Goal: Task Accomplishment & Management: Complete application form

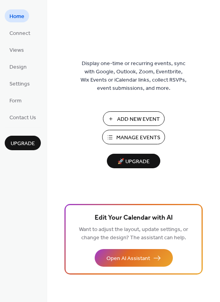
click at [137, 135] on span "Manage Events" at bounding box center [138, 138] width 44 height 8
click at [14, 33] on span "Connect" at bounding box center [19, 33] width 21 height 8
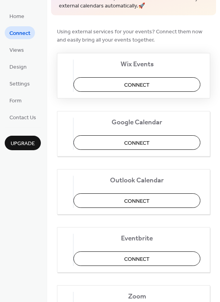
scroll to position [107, 0]
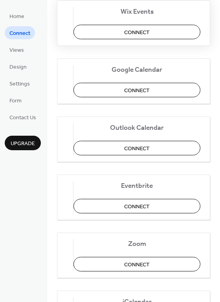
click at [141, 29] on span "Connect" at bounding box center [137, 32] width 26 height 8
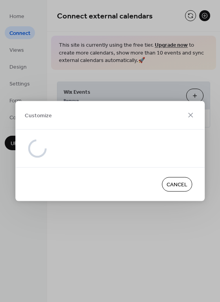
scroll to position [0, 0]
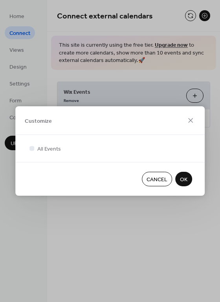
click at [184, 184] on span "OK" at bounding box center [183, 180] width 7 height 8
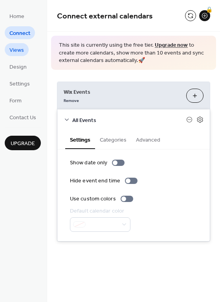
click at [20, 52] on span "Views" at bounding box center [16, 50] width 15 height 8
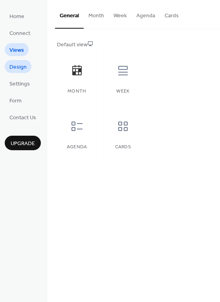
click at [22, 70] on span "Design" at bounding box center [17, 67] width 17 height 8
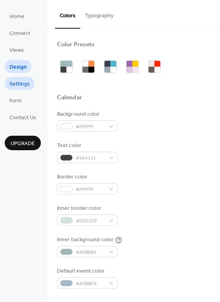
click at [23, 86] on span "Settings" at bounding box center [19, 84] width 20 height 8
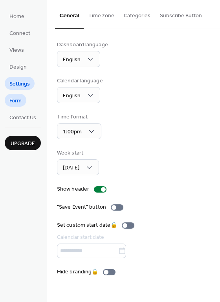
click at [16, 100] on span "Form" at bounding box center [15, 101] width 12 height 8
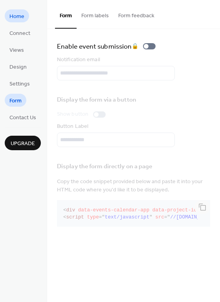
click at [22, 15] on span "Home" at bounding box center [16, 17] width 15 height 8
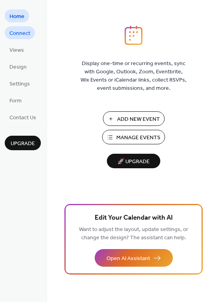
click at [22, 31] on span "Connect" at bounding box center [19, 33] width 21 height 8
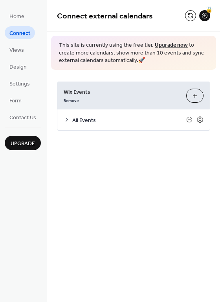
click at [69, 120] on icon at bounding box center [67, 120] width 6 height 6
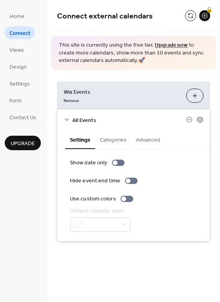
click at [68, 120] on icon at bounding box center [67, 120] width 6 height 6
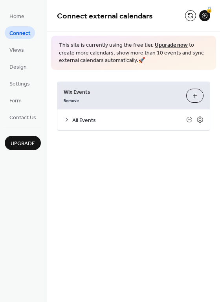
click at [194, 95] on button "Customize" at bounding box center [194, 96] width 17 height 14
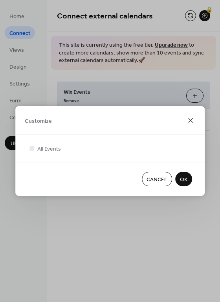
click at [192, 120] on icon at bounding box center [190, 120] width 9 height 9
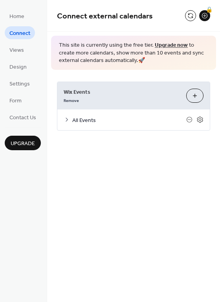
click at [30, 40] on ul "Home Connect Views Design Settings Form Contact Us" at bounding box center [23, 66] width 36 height 114
click at [204, 13] on div "🔒" at bounding box center [204, 15] width 11 height 11
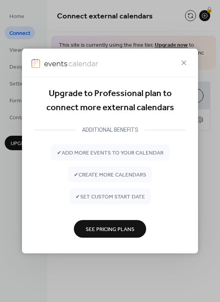
click at [191, 50] on div at bounding box center [110, 63] width 176 height 29
click at [184, 63] on icon at bounding box center [183, 62] width 9 height 9
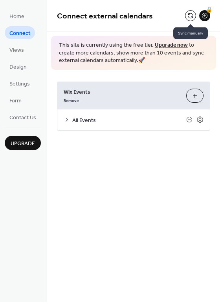
click at [189, 16] on button at bounding box center [190, 15] width 11 height 11
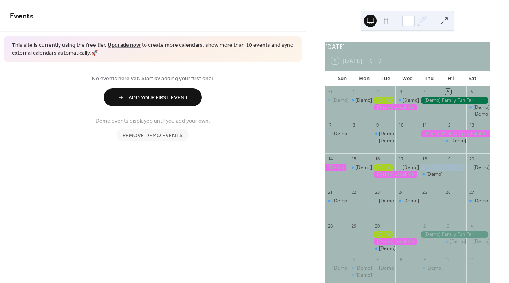
scroll to position [46, 0]
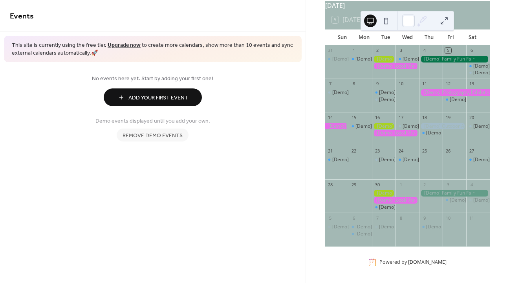
click at [404, 199] on div at bounding box center [395, 200] width 47 height 7
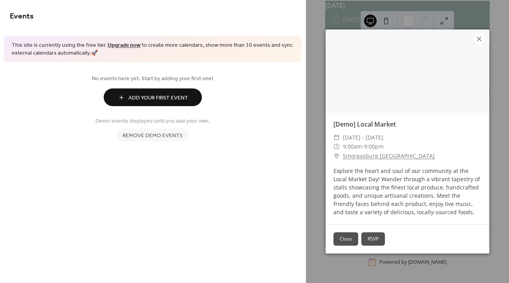
click at [352, 233] on button "Close" at bounding box center [345, 238] width 25 height 13
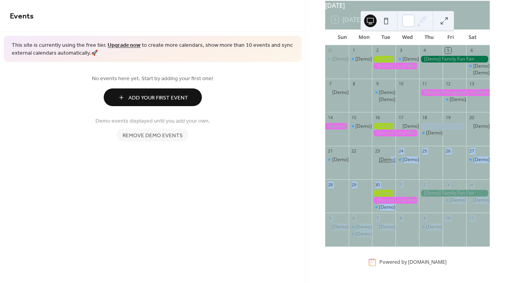
drag, startPoint x: 482, startPoint y: 248, endPoint x: 393, endPoint y: 161, distance: 124.6
click at [393, 161] on div "31 [Demo] Morning Yoga Bliss 1 [Demo] Fitness Bootcamp 2 3 [Demo] Morning Yoga …" at bounding box center [407, 148] width 164 height 207
click at [287, 178] on div "Events This site is currently using the free tier. Upgrade now to create more c…" at bounding box center [152, 141] width 305 height 283
click at [164, 138] on span "Remove demo events" at bounding box center [152, 135] width 60 height 8
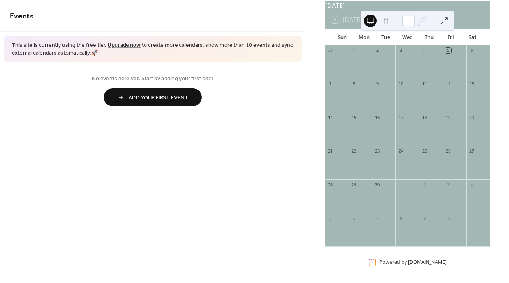
click at [176, 100] on span "Add Your First Event" at bounding box center [158, 98] width 60 height 8
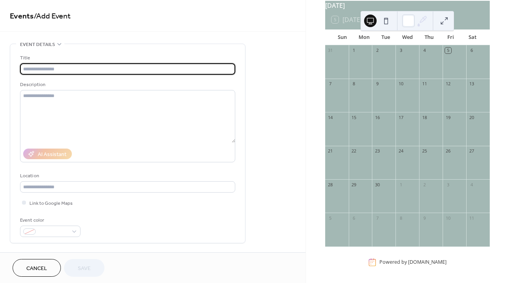
click at [445, 82] on div "12" at bounding box center [448, 84] width 6 height 6
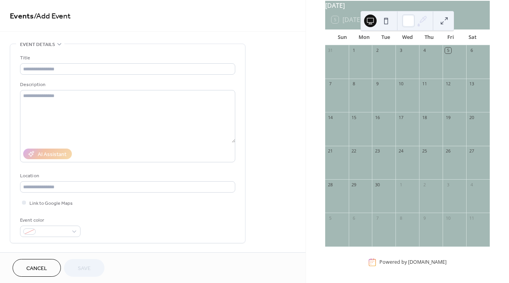
click at [446, 85] on div "12" at bounding box center [448, 84] width 6 height 6
click at [91, 68] on input "text" at bounding box center [127, 68] width 215 height 11
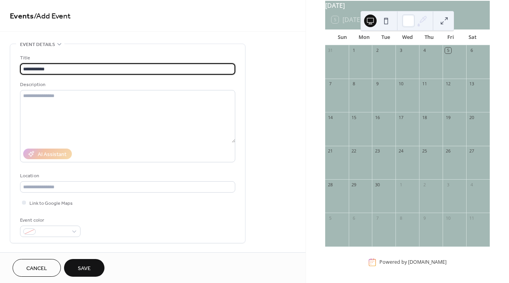
type input "**********"
click at [174, 79] on div "**********" at bounding box center [127, 145] width 215 height 183
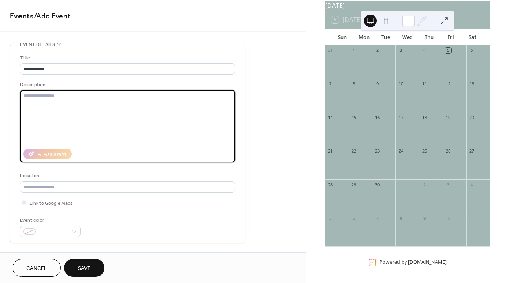
click at [164, 105] on textarea at bounding box center [127, 116] width 215 height 53
paste textarea "**********"
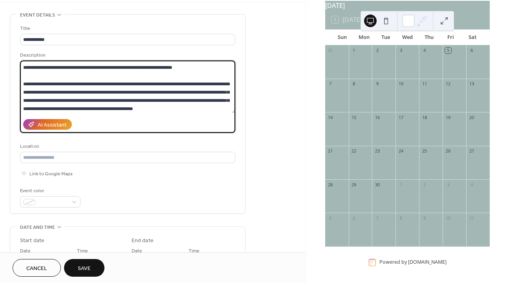
scroll to position [30, 0]
type textarea "**********"
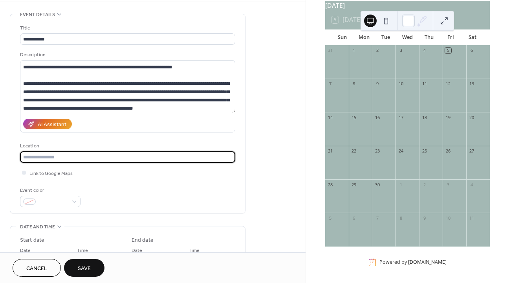
click at [100, 162] on input "text" at bounding box center [127, 156] width 215 height 11
click at [95, 160] on input "text" at bounding box center [127, 156] width 215 height 11
click at [23, 173] on div at bounding box center [24, 172] width 4 height 4
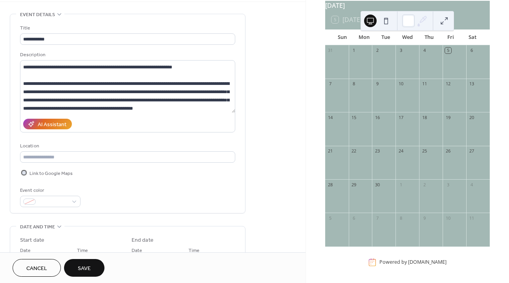
click at [38, 173] on span "Link to Google Maps" at bounding box center [50, 173] width 43 height 8
click at [22, 171] on div at bounding box center [24, 172] width 4 height 4
click at [23, 171] on icon at bounding box center [24, 172] width 2 height 2
click at [24, 172] on div at bounding box center [24, 172] width 4 height 4
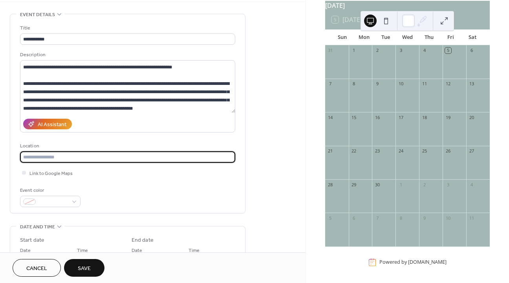
click at [46, 151] on input "text" at bounding box center [127, 156] width 215 height 11
type input "**********"
paste input "**********"
type input "**********"
click at [139, 186] on div "Event color" at bounding box center [127, 196] width 215 height 21
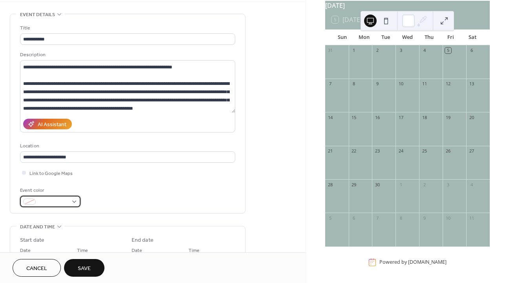
click at [70, 202] on div at bounding box center [50, 200] width 60 height 11
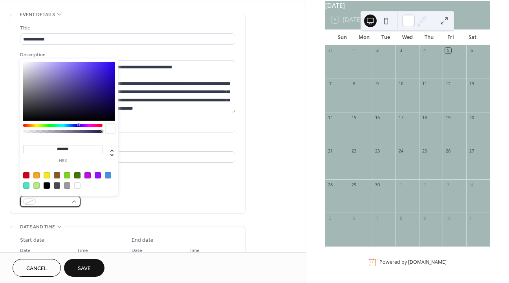
click at [70, 202] on div at bounding box center [50, 200] width 60 height 11
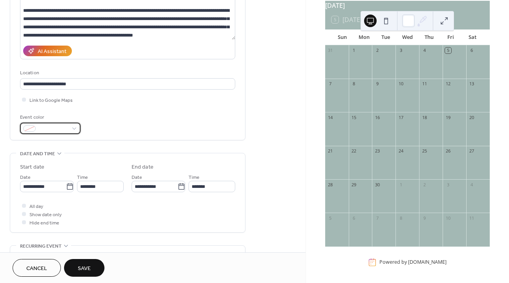
scroll to position [146, 0]
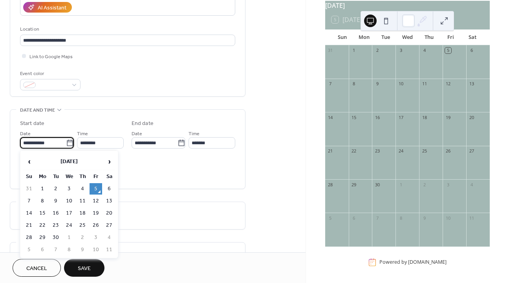
click at [60, 139] on input "**********" at bounding box center [43, 142] width 46 height 11
click at [108, 161] on span "›" at bounding box center [109, 161] width 12 height 16
click at [27, 213] on td "12" at bounding box center [29, 212] width 13 height 11
type input "**********"
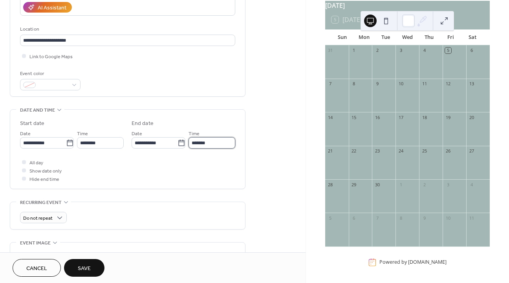
click at [204, 141] on input "*******" at bounding box center [211, 142] width 47 height 11
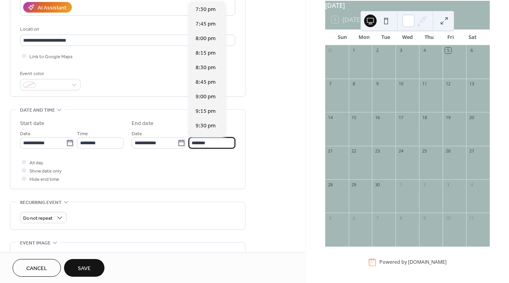
scroll to position [425, 0]
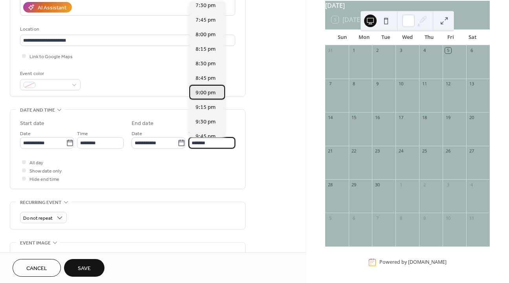
click at [210, 93] on span "9:00 pm" at bounding box center [205, 93] width 20 height 8
type input "*******"
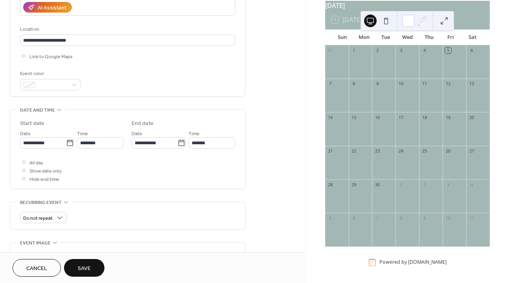
click at [158, 162] on div "All day Show date only Hide end time" at bounding box center [127, 170] width 215 height 25
click at [23, 169] on div at bounding box center [24, 170] width 4 height 4
click at [23, 169] on icon at bounding box center [24, 170] width 2 height 2
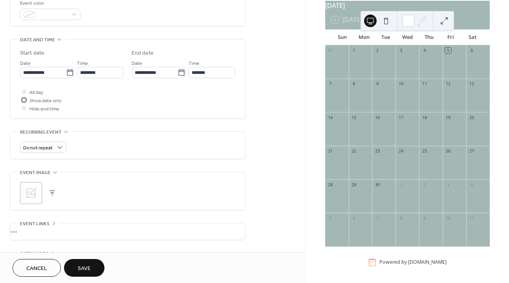
scroll to position [220, 0]
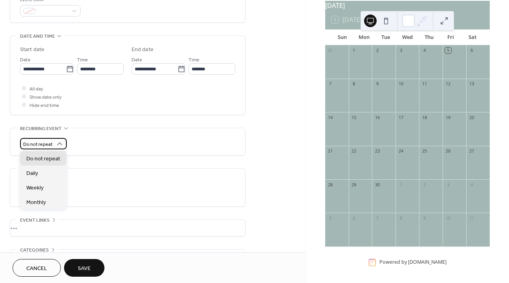
click at [57, 144] on icon at bounding box center [60, 144] width 8 height 8
click at [101, 169] on div "•••" at bounding box center [127, 168] width 235 height 1
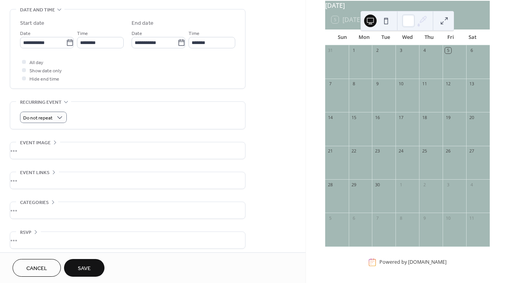
scroll to position [251, 0]
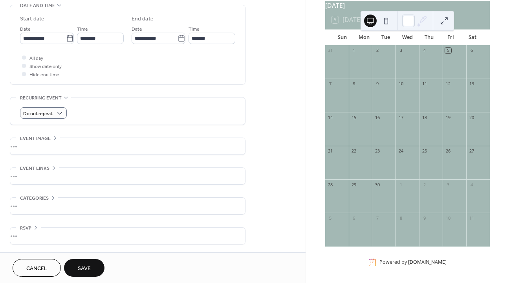
click at [27, 141] on div "•••" at bounding box center [127, 146] width 235 height 16
click at [35, 159] on icon at bounding box center [31, 158] width 11 height 11
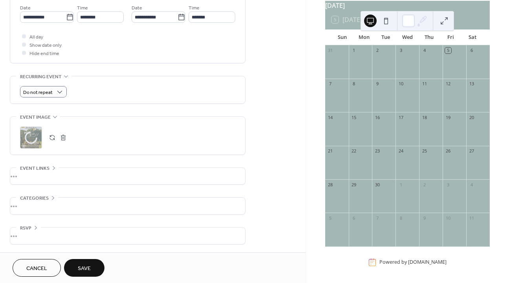
click at [45, 167] on span "Event links" at bounding box center [34, 168] width 29 height 8
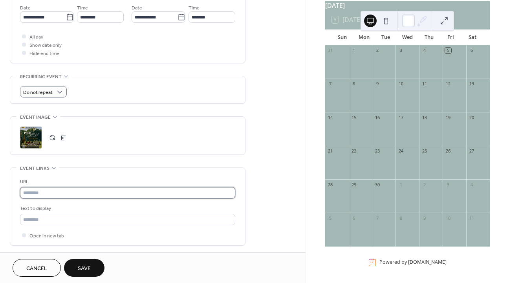
click at [71, 195] on input "text" at bounding box center [127, 192] width 215 height 11
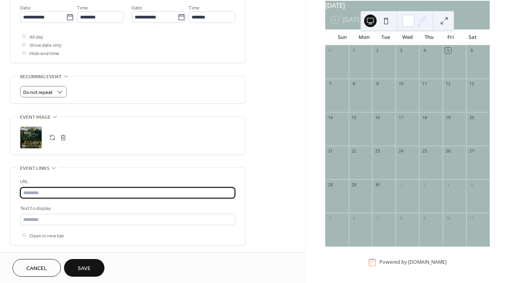
paste input "**********"
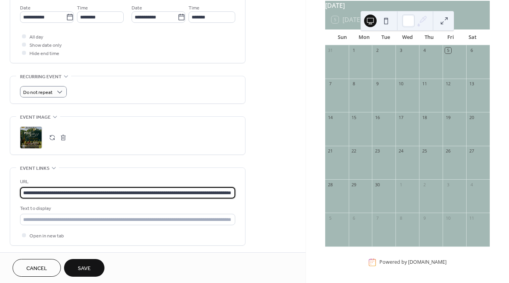
scroll to position [0, 28]
type input "**********"
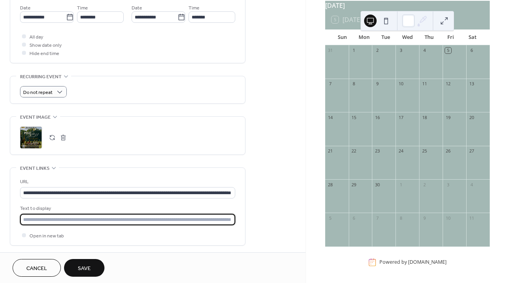
click at [63, 222] on input "text" at bounding box center [127, 218] width 215 height 11
paste input "**********"
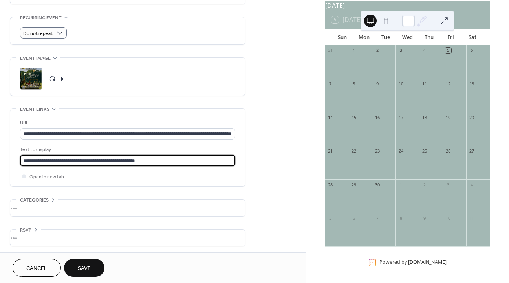
scroll to position [333, 0]
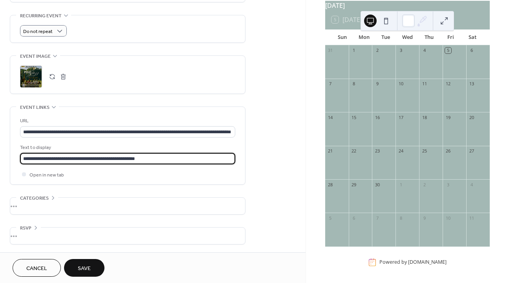
type input "**********"
click at [37, 237] on div "•••" at bounding box center [127, 235] width 235 height 16
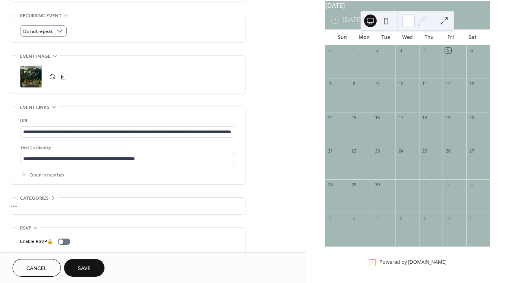
scroll to position [358, 0]
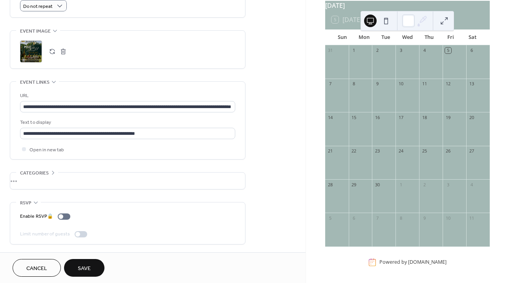
click at [84, 272] on span "Save" at bounding box center [84, 268] width 13 height 8
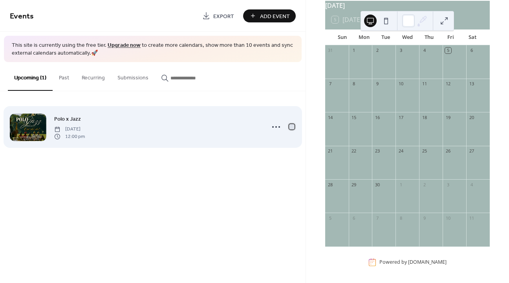
click at [294, 127] on div at bounding box center [291, 126] width 5 height 5
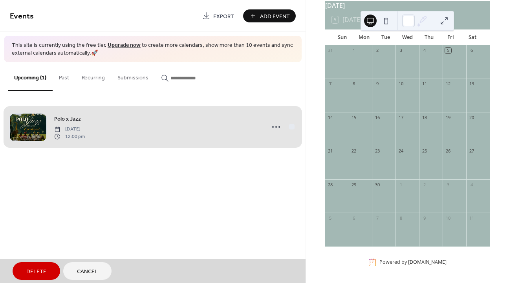
click at [291, 126] on div "Polo x Jazz [DATE] 12:00 pm" at bounding box center [153, 127] width 286 height 48
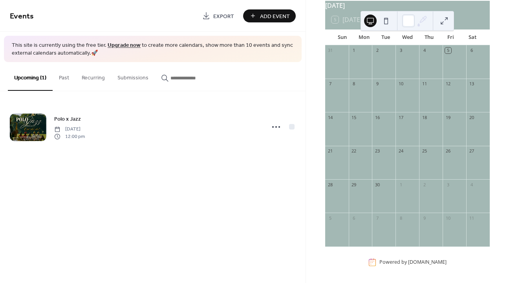
click at [386, 22] on button at bounding box center [385, 21] width 13 height 13
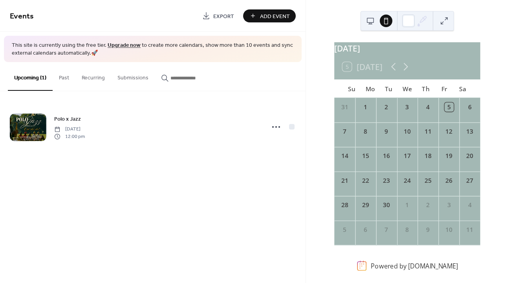
click at [444, 133] on div "12" at bounding box center [448, 131] width 9 height 9
click at [444, 136] on div "12" at bounding box center [448, 131] width 9 height 9
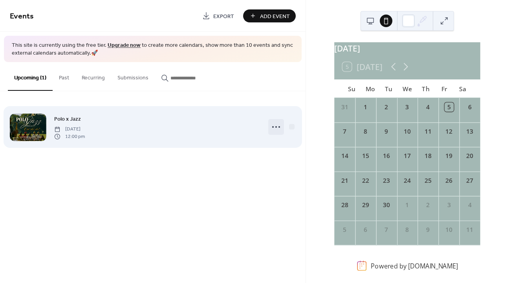
click at [274, 127] on icon at bounding box center [276, 126] width 13 height 13
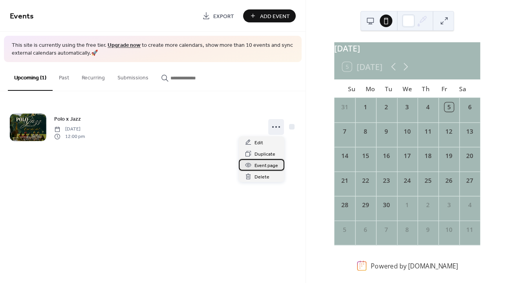
click at [268, 168] on span "Event page" at bounding box center [266, 165] width 24 height 8
